Goal: Information Seeking & Learning: Learn about a topic

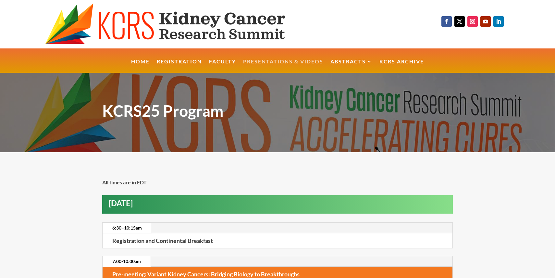
click at [279, 65] on link "Presentations & Videos" at bounding box center [283, 66] width 80 height 14
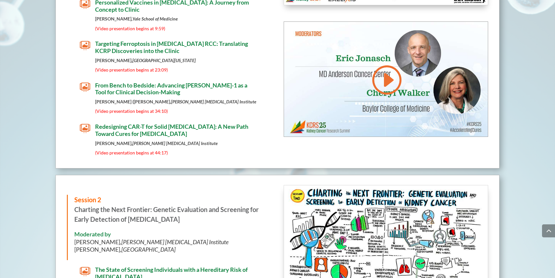
scroll to position [1171, 0]
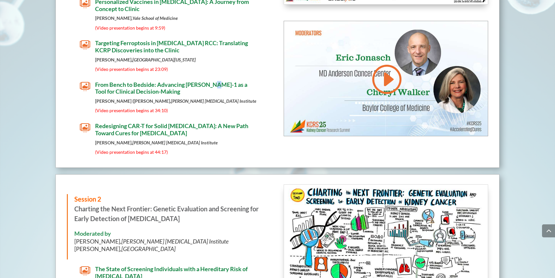
click at [170, 81] on span "From Bench to Bedside: Advancing [PERSON_NAME]-1 as a Tool for Clinical Decisio…" at bounding box center [171, 88] width 152 height 14
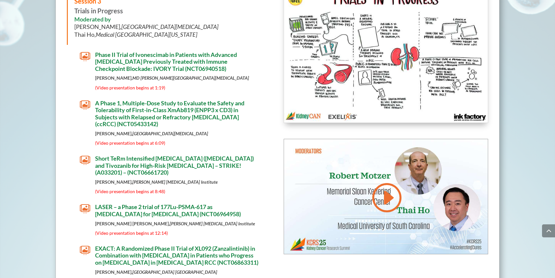
scroll to position [1667, 0]
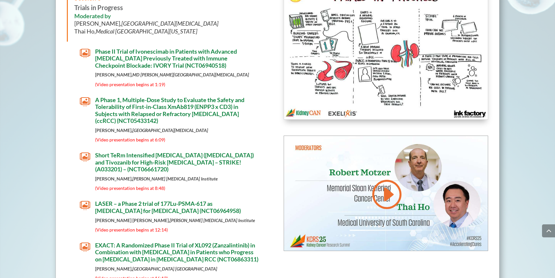
click at [227, 72] on p "Nazli Dizman, MD Anderson Cancer Center" at bounding box center [176, 76] width 163 height 9
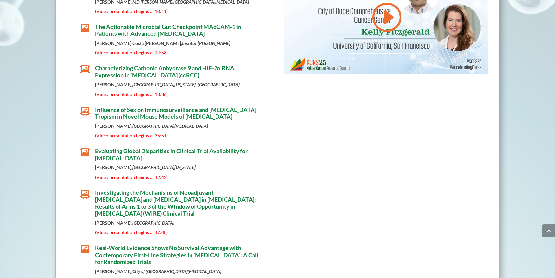
scroll to position [2220, 0]
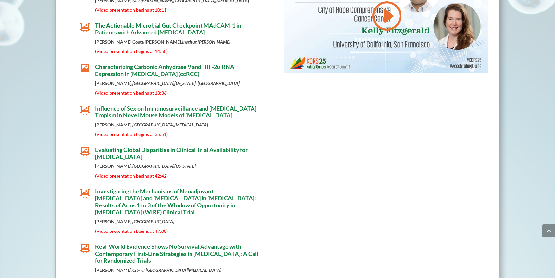
click at [208, 153] on span "Evaluating Global Disparities in Clinical Trial Availability for [MEDICAL_DATA]" at bounding box center [171, 153] width 153 height 14
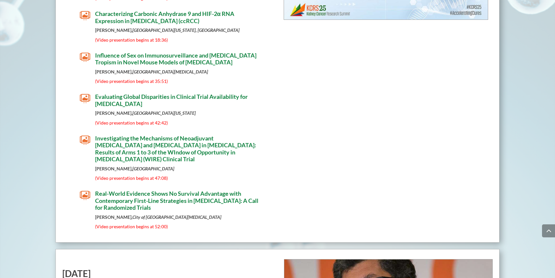
scroll to position [2274, 0]
click at [192, 189] on span "Real-World Evidence Shows No Survival Advantage with Contemporary First-Line St…" at bounding box center [176, 199] width 163 height 21
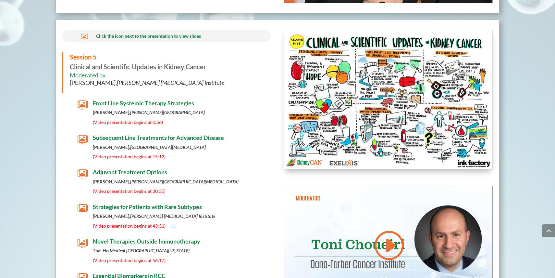
scroll to position [2647, 0]
click at [183, 100] on span "Front Line Systemic Therapy Strategies" at bounding box center [143, 103] width 101 height 7
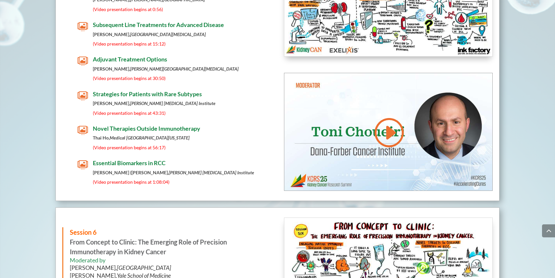
scroll to position [2745, 0]
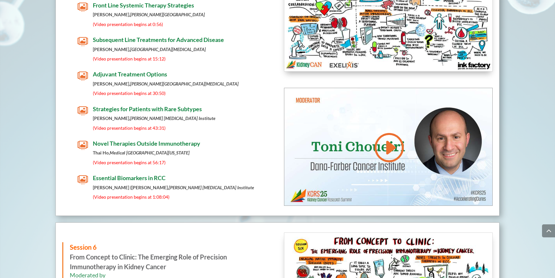
click at [166, 142] on h4 "Novel Therapies Outside Immunotherapy" at bounding box center [174, 145] width 163 height 10
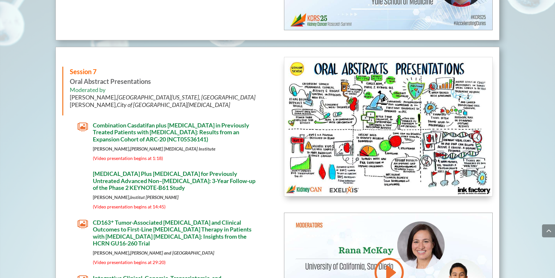
scroll to position [3222, 0]
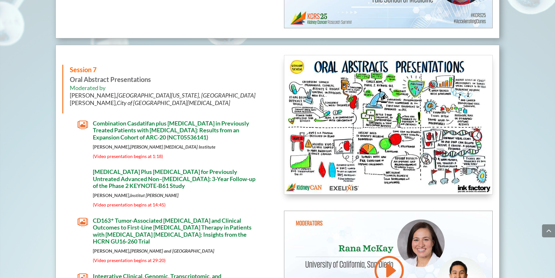
click at [149, 133] on span "Combination Casdatifan plus [MEDICAL_DATA] in Previously Treated Patients with …" at bounding box center [171, 129] width 157 height 21
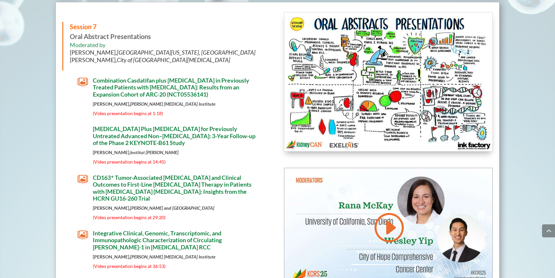
scroll to position [3267, 0]
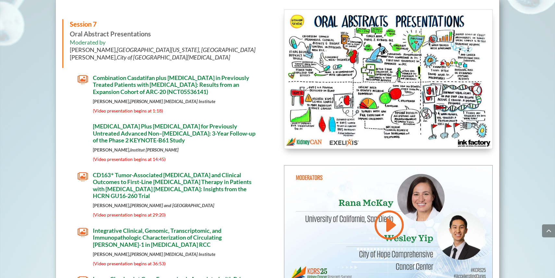
click at [151, 123] on span "[MEDICAL_DATA] Plus [MEDICAL_DATA] for Previously Untreated Advanced Non–[MEDIC…" at bounding box center [174, 132] width 163 height 21
click at [157, 113] on div "Session 7 Oral Abstract Presentations Moderated by [PERSON_NAME], [GEOGRAPHIC_D…" at bounding box center [166, 184] width 209 height 350
click at [159, 122] on span "[MEDICAL_DATA] Plus [MEDICAL_DATA] for Previously Untreated Advanced Non–[MEDIC…" at bounding box center [174, 132] width 163 height 21
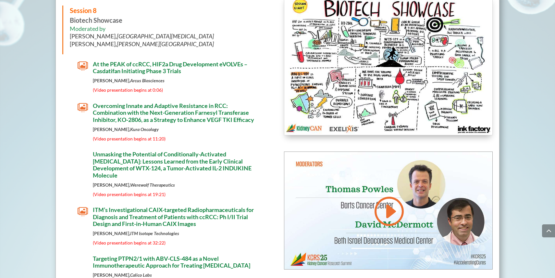
scroll to position [3657, 0]
click at [166, 65] on span "At the PEAK of ccRCC, HIF2a Drug Development eVOLVEs – Casdatifan Initiating Ph…" at bounding box center [170, 68] width 155 height 14
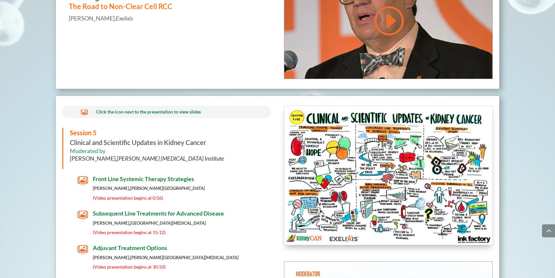
scroll to position [2613, 0]
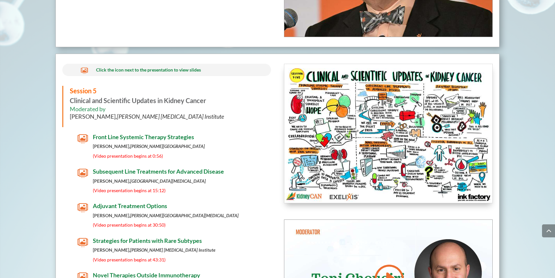
click at [190, 168] on span "Subsequent Line Treatments for Advanced Disease" at bounding box center [158, 171] width 131 height 7
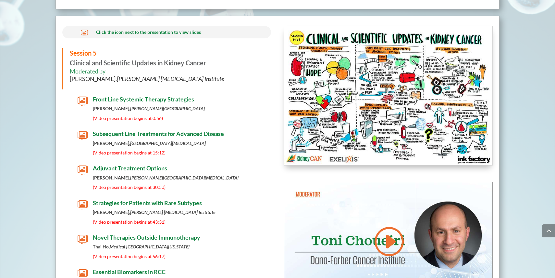
scroll to position [2652, 0]
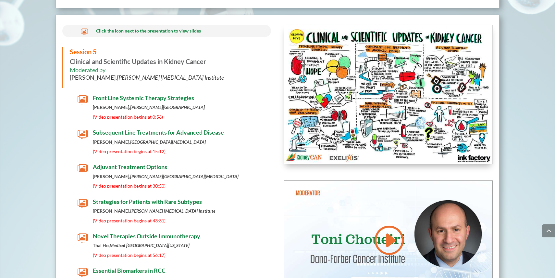
click at [165, 198] on span "Strategies for Patients with Rare Subtypes" at bounding box center [147, 201] width 109 height 7
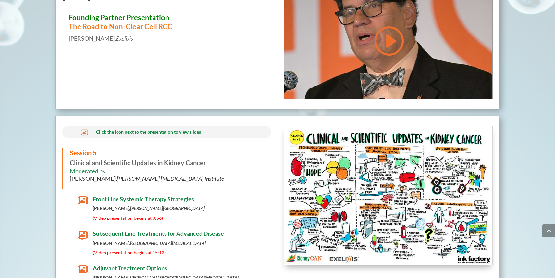
scroll to position [2551, 0]
click at [119, 188] on div " Click the icon next to the presentation to view slides Session 5 Clinical and…" at bounding box center [166, 261] width 209 height 270
click at [120, 195] on span "Front Line Systemic Therapy Strategies" at bounding box center [143, 198] width 101 height 7
